Goal: Check status: Check status

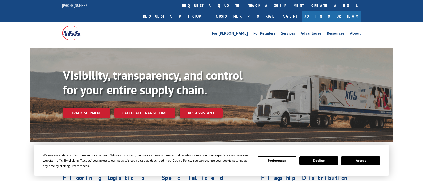
drag, startPoint x: 361, startPoint y: 163, endPoint x: 357, endPoint y: 162, distance: 3.5
click at [357, 162] on button "Accept" at bounding box center [360, 160] width 39 height 9
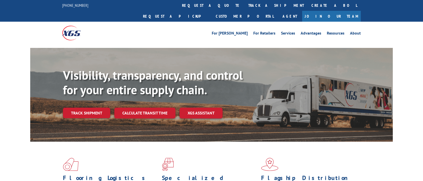
click at [244, 7] on link "track a shipment" at bounding box center [275, 5] width 63 height 11
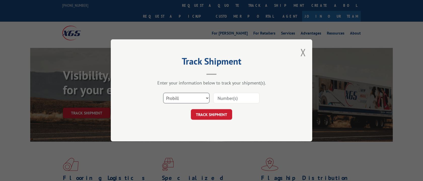
click at [206, 98] on select "Select category... Probill BOL PO" at bounding box center [186, 98] width 46 height 11
select select "bol"
click at [163, 93] on select "Select category... Probill BOL PO" at bounding box center [186, 98] width 46 height 11
drag, startPoint x: 232, startPoint y: 94, endPoint x: 229, endPoint y: 101, distance: 7.2
click at [232, 94] on input at bounding box center [236, 98] width 46 height 11
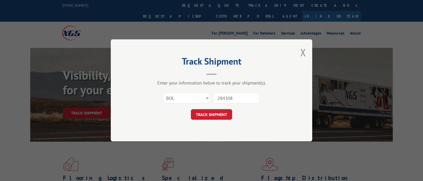
type input "2843086"
click at [219, 115] on button "TRACK SHIPMENT" at bounding box center [211, 114] width 41 height 11
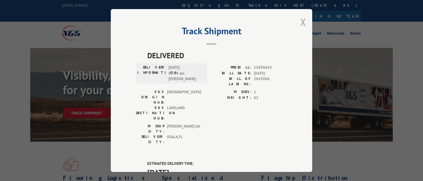
click at [301, 22] on button "Close modal" at bounding box center [303, 21] width 6 height 13
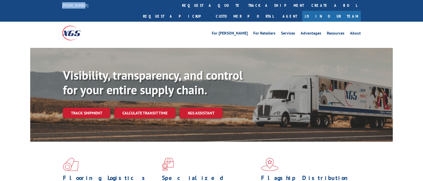
drag, startPoint x: 86, startPoint y: 5, endPoint x: 57, endPoint y: 6, distance: 29.2
click at [57, 6] on div "[PHONE_NUMBER] request a quote track a shipment Create a BOL Request a pickup C…" at bounding box center [211, 11] width 423 height 22
copy link "[PHONE_NUMBER]"
click at [244, 5] on link "track a shipment" at bounding box center [275, 5] width 63 height 11
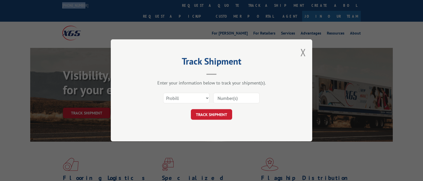
click at [237, 99] on input at bounding box center [236, 98] width 46 height 11
type input "2843086"
click at [208, 114] on button "TRACK SHIPMENT" at bounding box center [211, 114] width 41 height 11
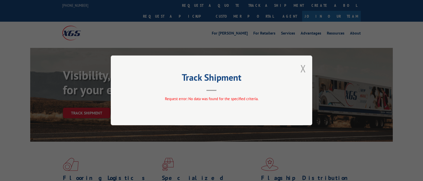
click at [302, 68] on button "Close modal" at bounding box center [303, 68] width 6 height 13
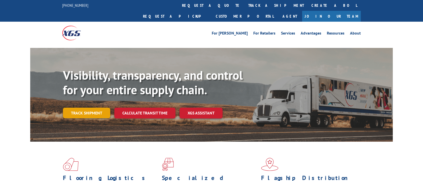
click at [88, 108] on link "Track shipment" at bounding box center [86, 113] width 47 height 11
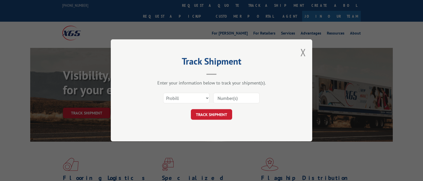
click at [235, 99] on input at bounding box center [236, 98] width 46 height 11
paste input "2843086"
type input "2843086"
click at [218, 111] on button "TRACK SHIPMENT" at bounding box center [211, 114] width 41 height 11
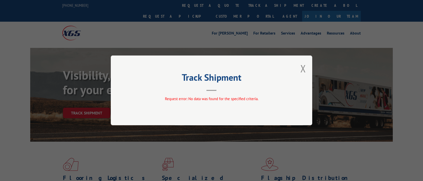
drag, startPoint x: 296, startPoint y: 71, endPoint x: 297, endPoint y: 68, distance: 3.2
click at [296, 71] on div "Track Shipment Request error: No data was found for the specified criteria." at bounding box center [211, 90] width 201 height 70
drag, startPoint x: 302, startPoint y: 68, endPoint x: 271, endPoint y: 46, distance: 38.3
click at [302, 67] on button "Close modal" at bounding box center [303, 68] width 6 height 13
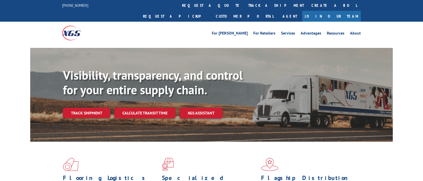
drag, startPoint x: 91, startPoint y: 100, endPoint x: 87, endPoint y: 99, distance: 4.1
click at [91, 108] on link "Track shipment" at bounding box center [86, 113] width 47 height 11
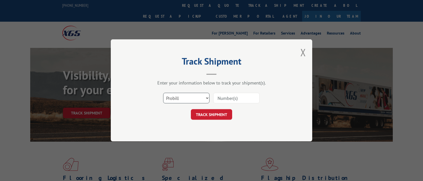
drag, startPoint x: 204, startPoint y: 96, endPoint x: 200, endPoint y: 101, distance: 5.9
click at [204, 97] on select "Select category... Probill BOL PO" at bounding box center [186, 98] width 46 height 11
select select "po"
click at [163, 93] on select "Select category... Probill BOL PO" at bounding box center [186, 98] width 46 height 11
click at [230, 99] on input at bounding box center [236, 98] width 46 height 11
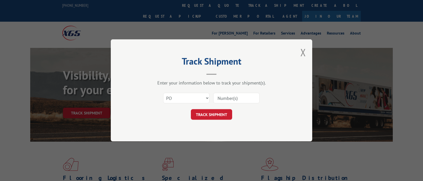
paste input "294625004"
type input "294625004"
click at [213, 114] on button "TRACK SHIPMENT" at bounding box center [211, 114] width 41 height 11
